Goal: Task Accomplishment & Management: Manage account settings

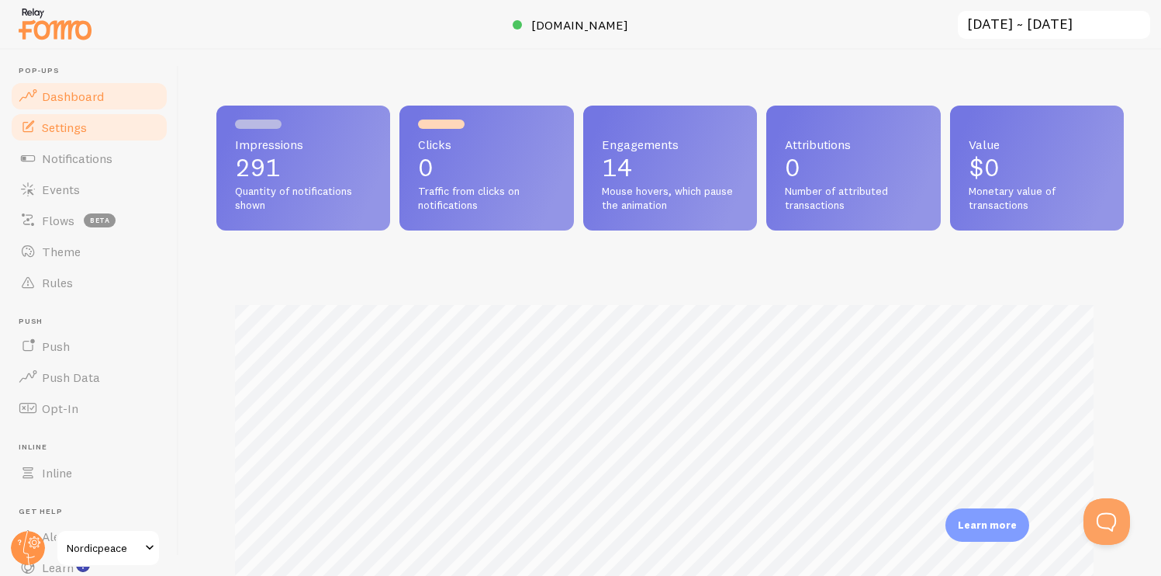
scroll to position [407, 896]
click at [1032, 7] on div at bounding box center [580, 25] width 1161 height 50
click at [1028, 27] on input "[DATE] ~ [DATE]" at bounding box center [1055, 25] width 196 height 32
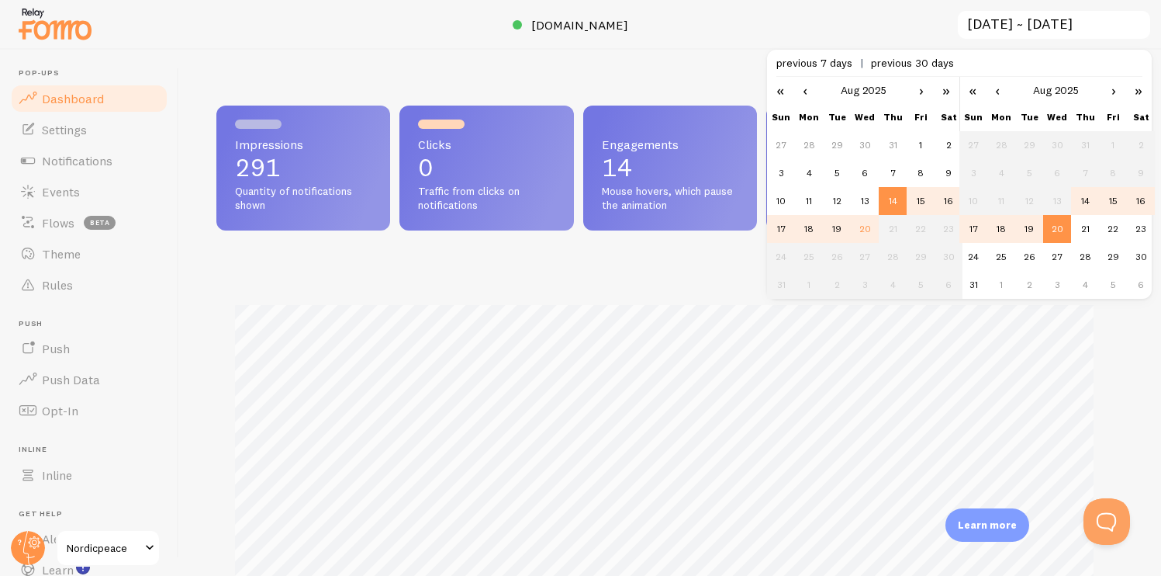
click at [889, 67] on span "previous 30 days" at bounding box center [912, 63] width 83 height 14
type input "[DATE] ~ [DATE]"
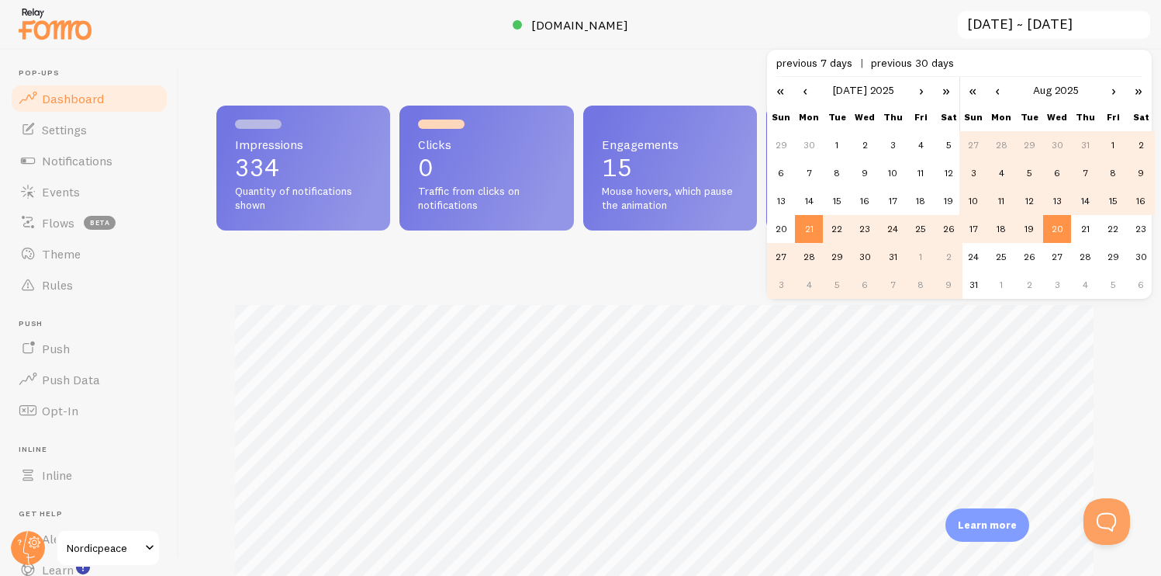
click at [854, 22] on div at bounding box center [580, 25] width 1161 height 50
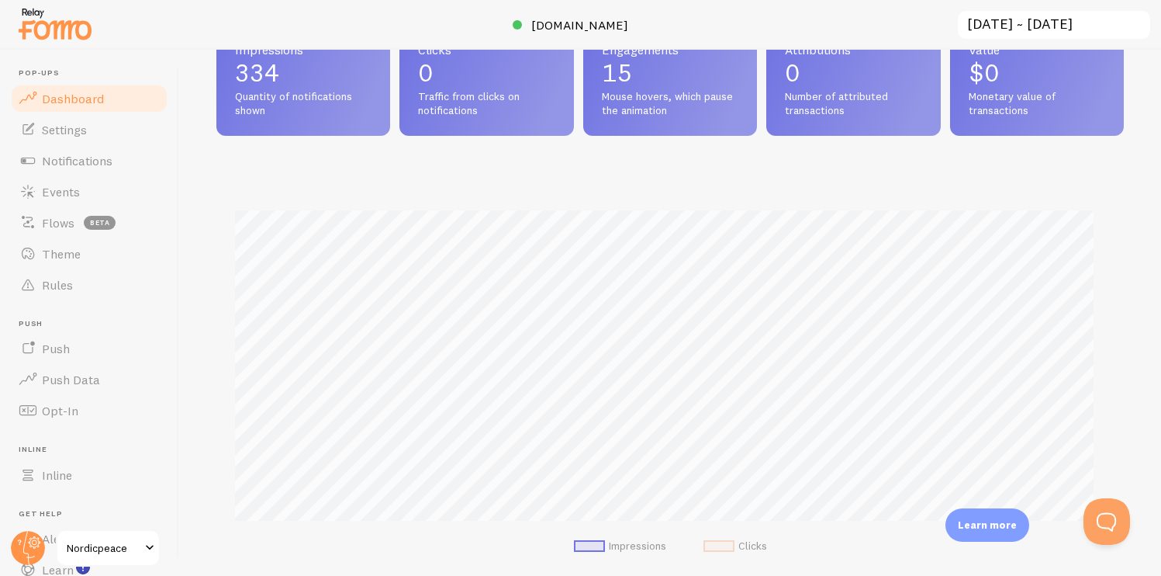
scroll to position [0, 0]
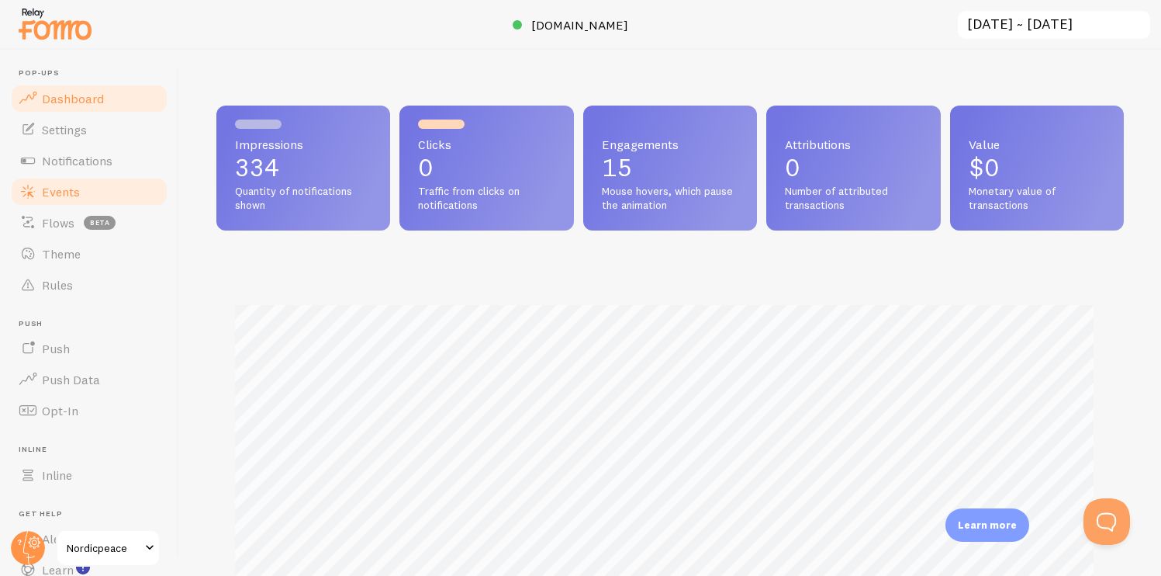
click at [74, 203] on link "Events" at bounding box center [89, 191] width 160 height 31
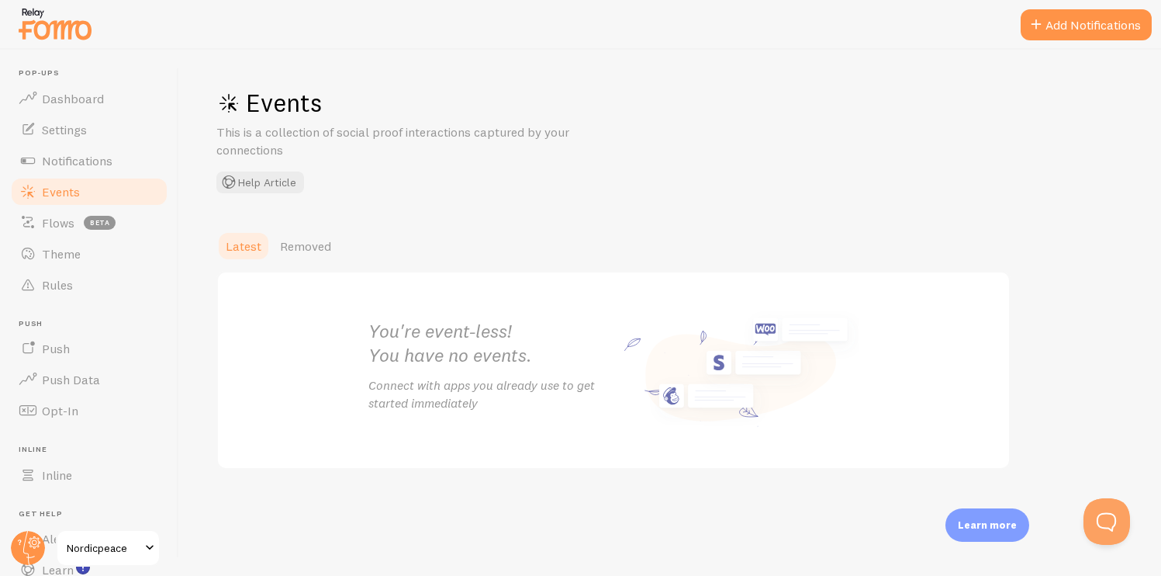
scroll to position [8, 0]
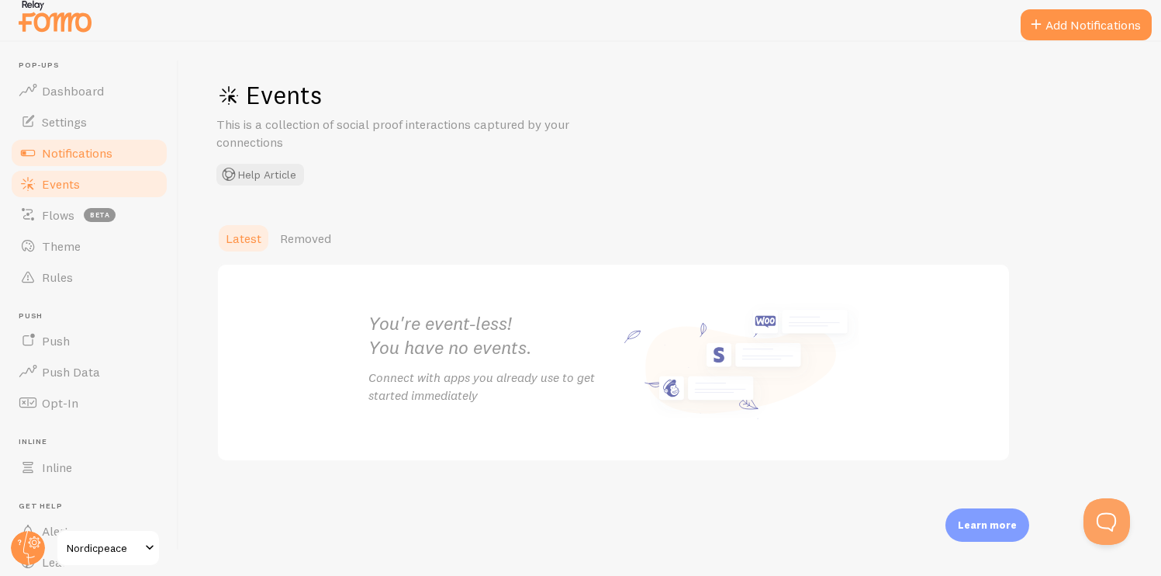
click at [94, 155] on span "Notifications" at bounding box center [77, 153] width 71 height 16
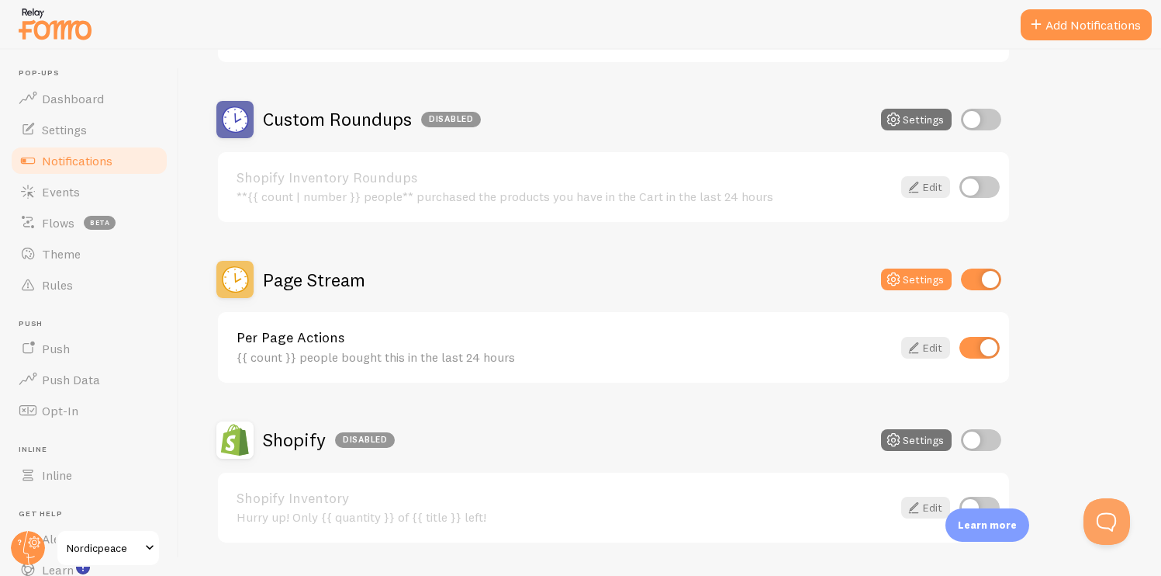
scroll to position [509, 0]
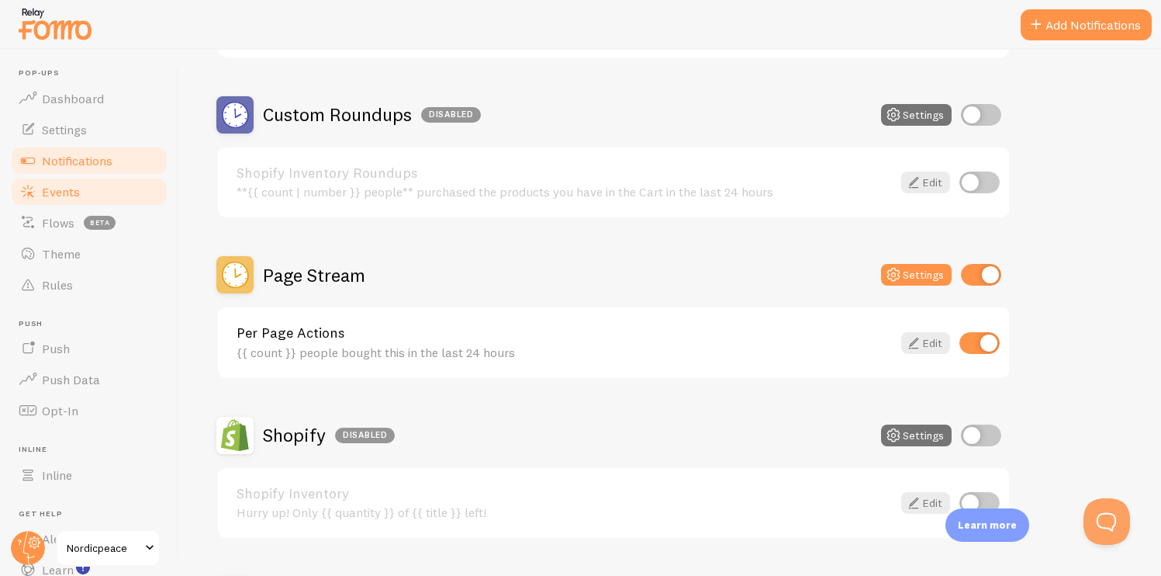
click at [117, 185] on link "Events" at bounding box center [89, 191] width 160 height 31
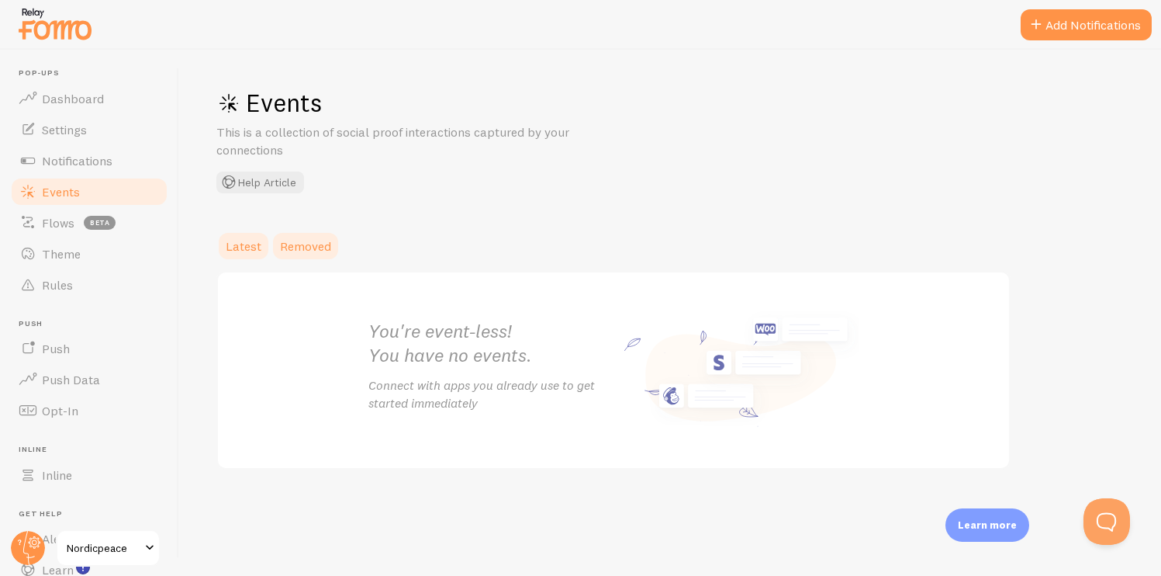
click at [303, 235] on link "Removed" at bounding box center [306, 245] width 70 height 31
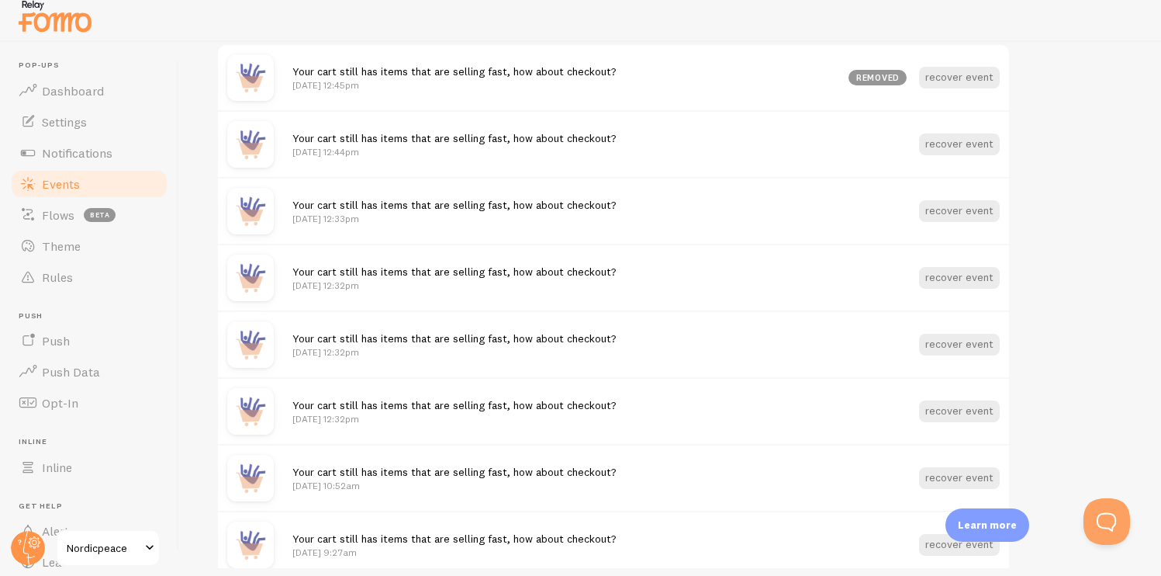
scroll to position [351, 0]
click at [74, 158] on span "Notifications" at bounding box center [77, 153] width 71 height 16
